Goal: Task Accomplishment & Management: Manage account settings

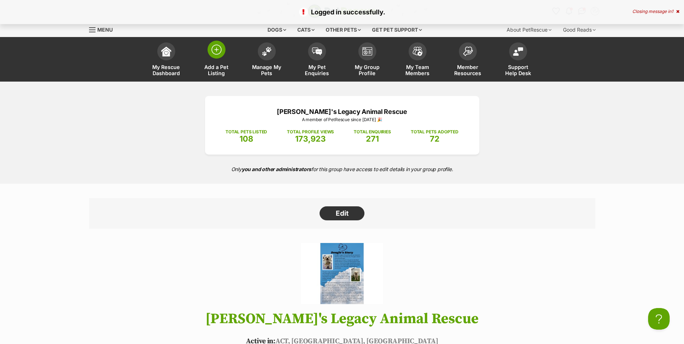
click at [216, 53] on img at bounding box center [216, 50] width 10 height 10
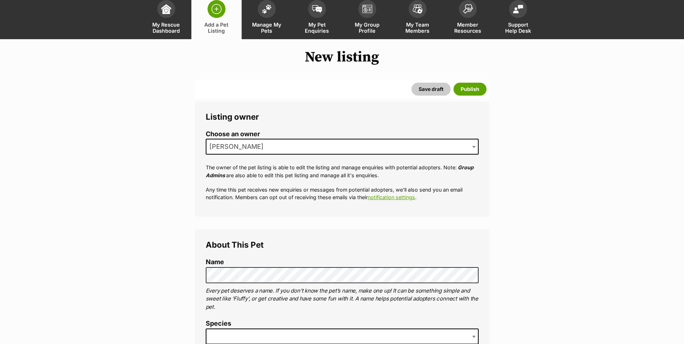
scroll to position [132, 0]
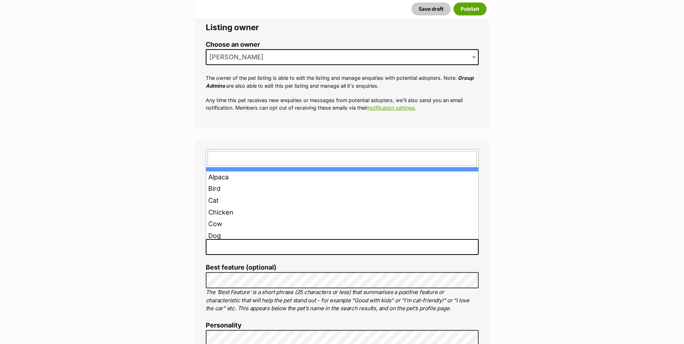
click at [253, 246] on span at bounding box center [342, 247] width 273 height 16
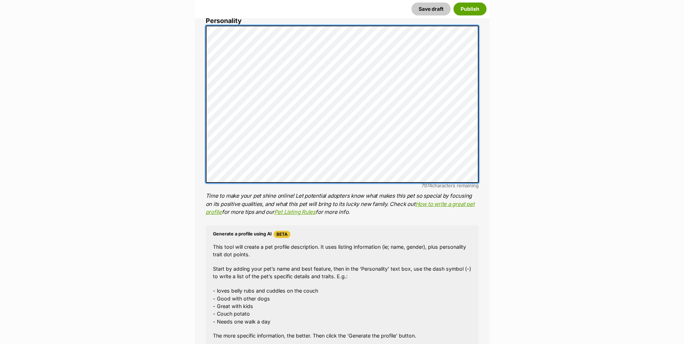
scroll to position [527, 0]
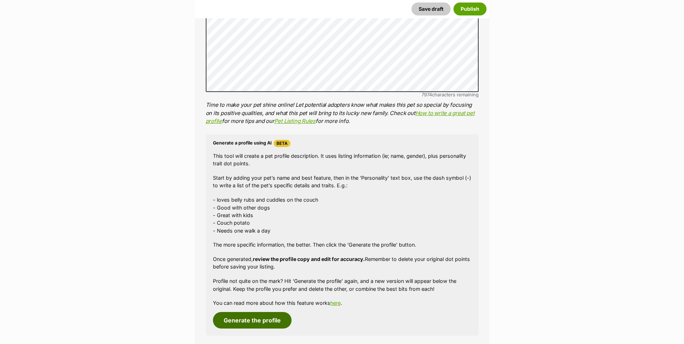
click at [256, 318] on button "Generate the profile" at bounding box center [252, 320] width 79 height 17
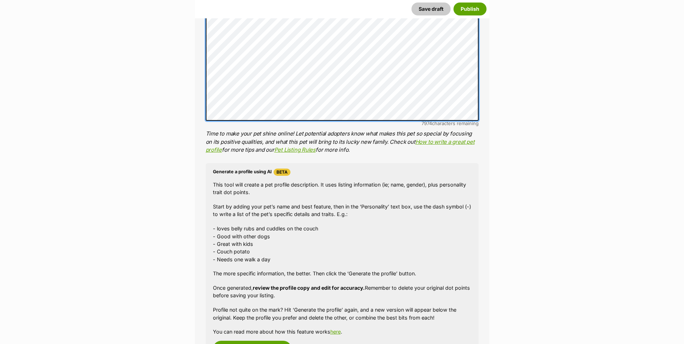
scroll to position [632, 0]
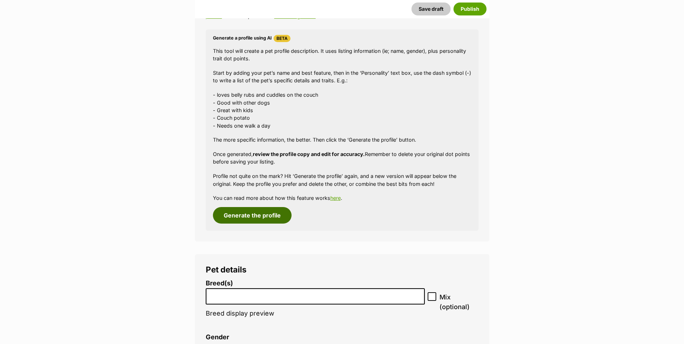
click at [259, 218] on button "Generate the profile" at bounding box center [252, 215] width 79 height 17
click at [264, 214] on button "Generate the profile" at bounding box center [252, 215] width 79 height 17
click at [257, 217] on button "Generate the profile" at bounding box center [252, 215] width 79 height 17
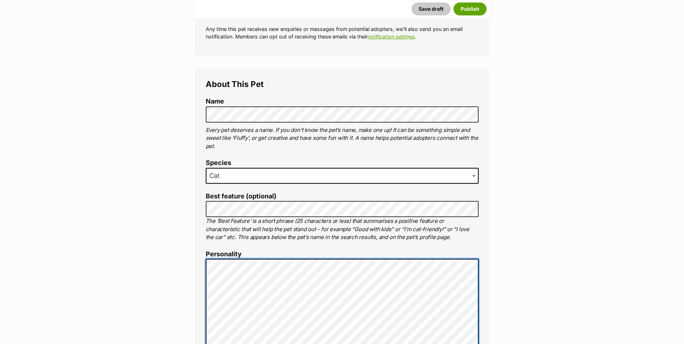
scroll to position [0, 0]
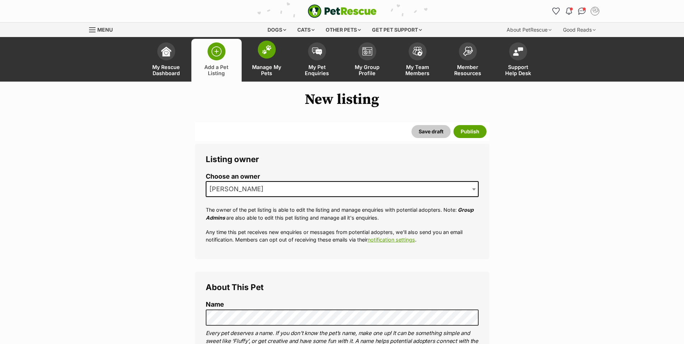
click at [268, 51] on img at bounding box center [267, 49] width 10 height 9
click at [267, 49] on img at bounding box center [267, 49] width 10 height 9
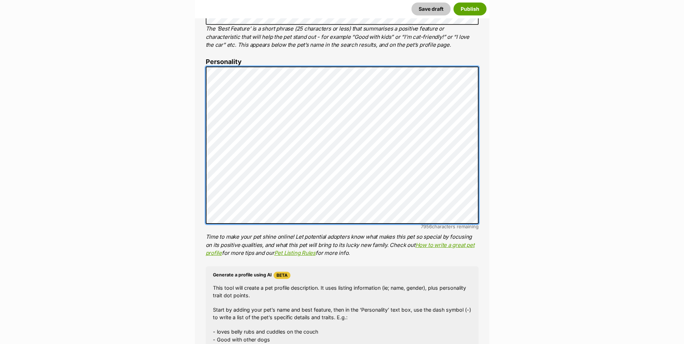
click at [202, 72] on div "About This Pet Name Henlo there, it looks like you might be using the pet name …" at bounding box center [342, 176] width 294 height 601
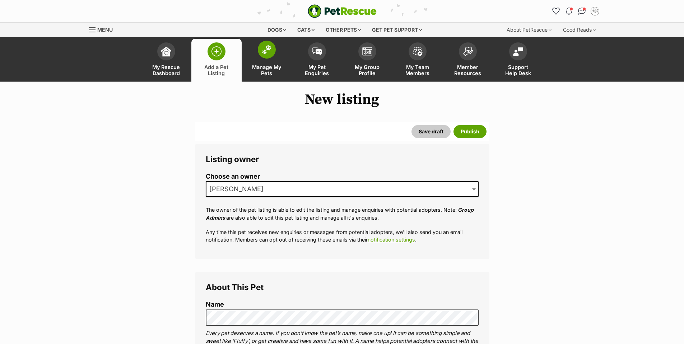
click at [265, 56] on span at bounding box center [267, 50] width 18 height 18
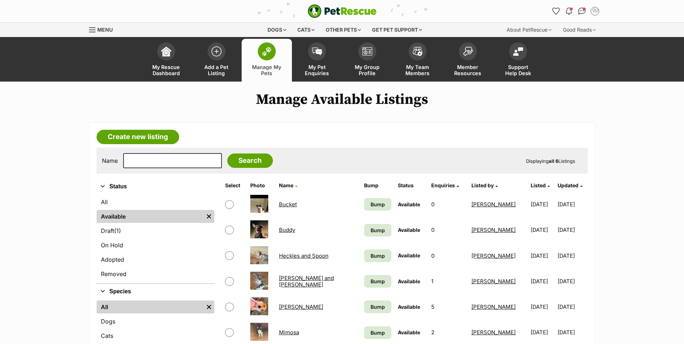
scroll to position [132, 0]
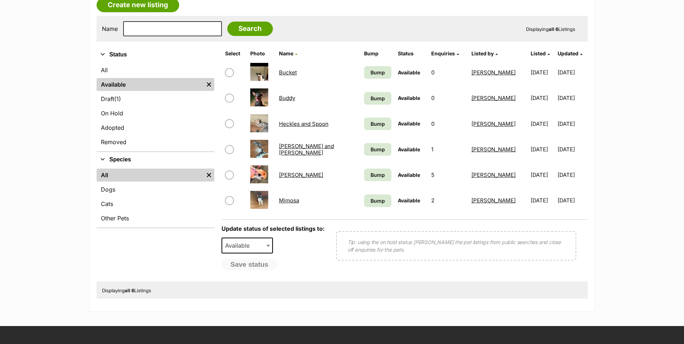
click at [289, 200] on link "Mimosa" at bounding box center [289, 200] width 20 height 7
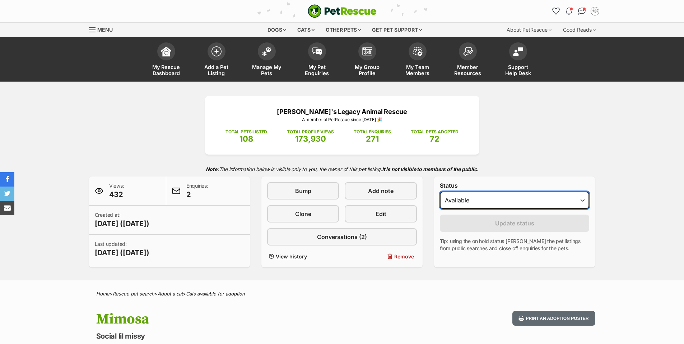
click at [585, 201] on select "Draft - not available as listing has enquires Available On hold Adopted" at bounding box center [515, 199] width 150 height 17
select select "rehomed"
click at [440, 191] on select "Draft - not available as listing has enquires Available On hold Adopted" at bounding box center [515, 199] width 150 height 17
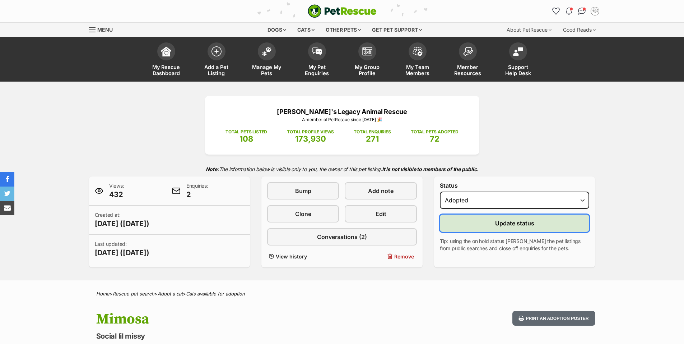
click at [516, 225] on span "Update status" at bounding box center [514, 223] width 39 height 9
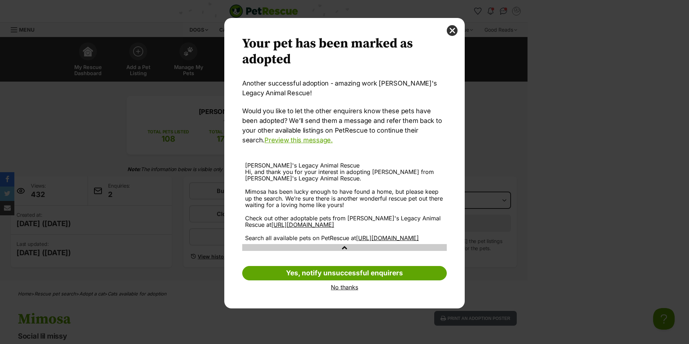
click at [347, 290] on link "No thanks" at bounding box center [344, 287] width 205 height 6
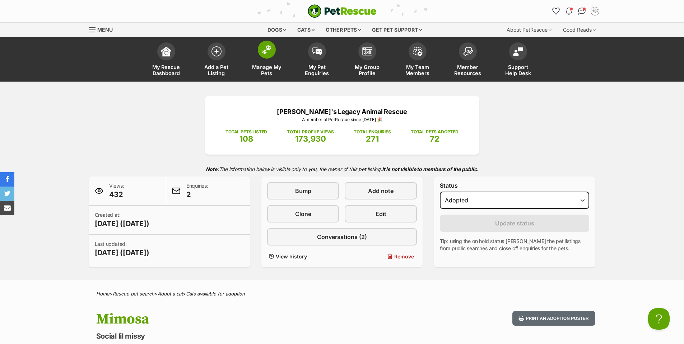
click at [265, 51] on img at bounding box center [267, 49] width 10 height 9
